Goal: Task Accomplishment & Management: Use online tool/utility

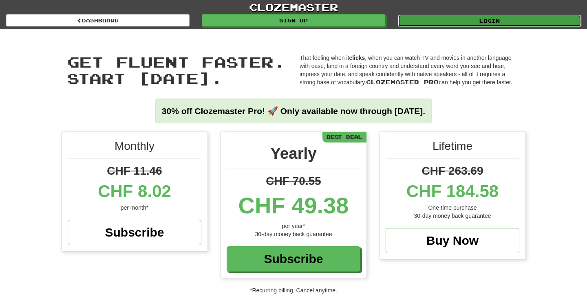
click at [435, 20] on link "Login" at bounding box center [489, 21] width 183 height 12
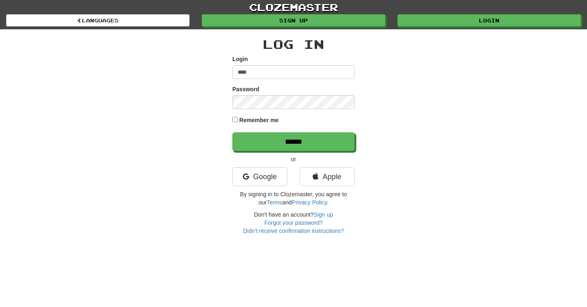
type input "****"
click at [232, 133] on input "******" at bounding box center [293, 142] width 122 height 19
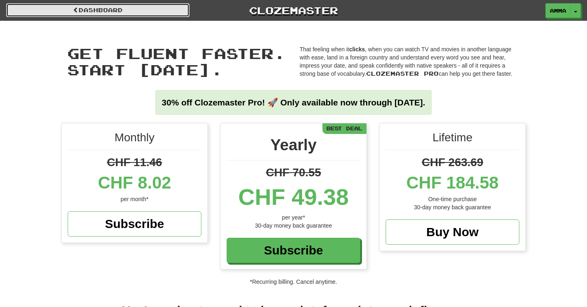
click at [142, 8] on link "Dashboard" at bounding box center [97, 10] width 183 height 14
